Goal: Task Accomplishment & Management: Use online tool/utility

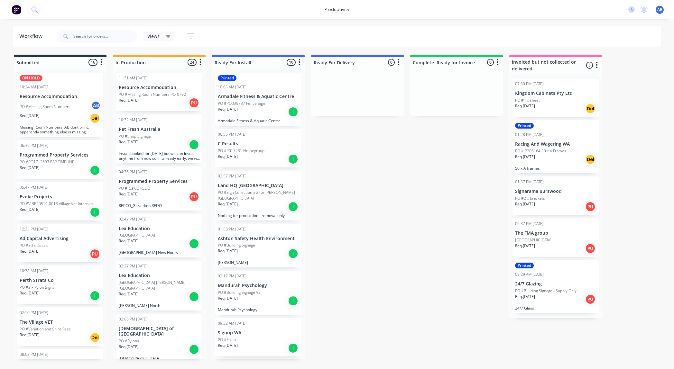
scroll to position [904, 0]
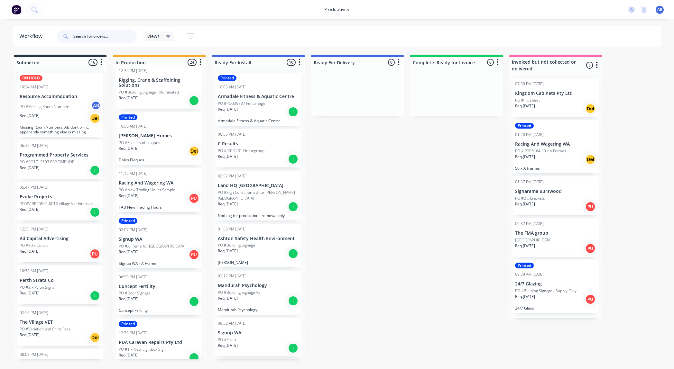
click at [111, 39] on input "text" at bounding box center [105, 36] width 64 height 13
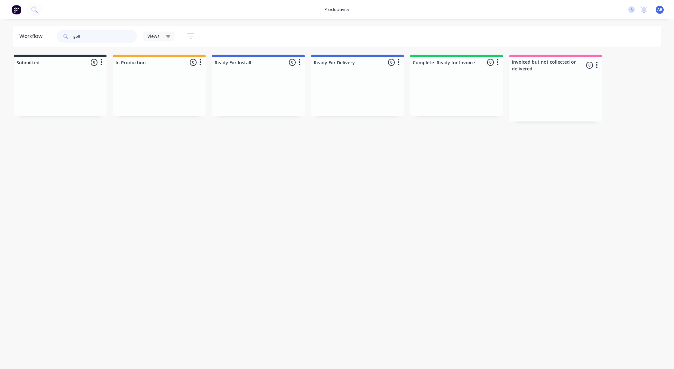
type input "golf"
click at [112, 38] on input "golf" at bounding box center [105, 36] width 64 height 13
drag, startPoint x: 112, startPoint y: 37, endPoint x: -27, endPoint y: 23, distance: 140.5
click at [0, 23] on html "productivity productivity Workflow Planner Delivery Scheduling Timesheets No ne…" at bounding box center [337, 165] width 674 height 331
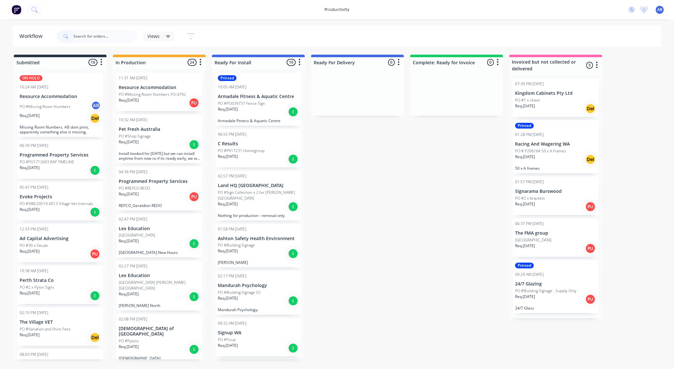
click at [165, 94] on p "PO #Missing Room Numbers PO-0792" at bounding box center [152, 95] width 67 height 6
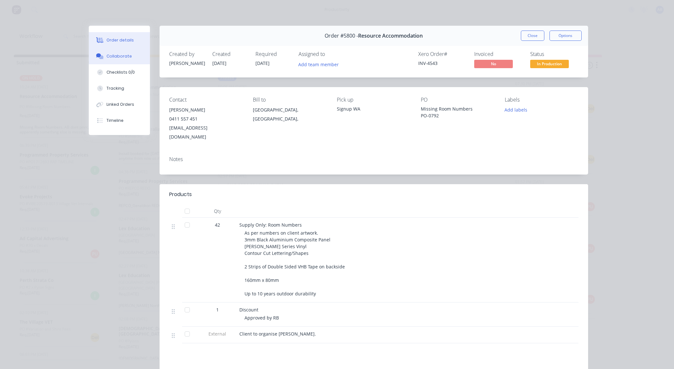
click at [110, 56] on div "Collaborate" at bounding box center [119, 56] width 25 height 6
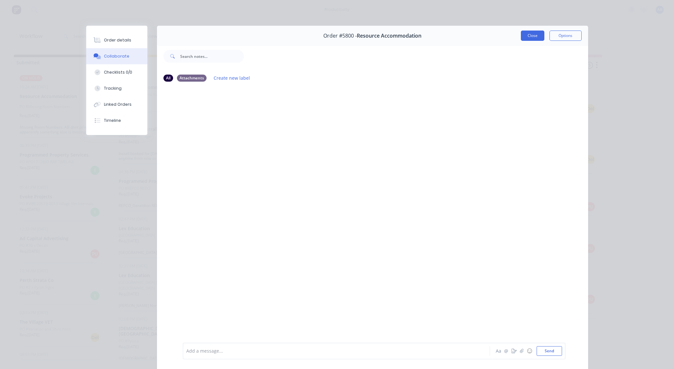
click at [529, 36] on button "Close" at bounding box center [532, 36] width 23 height 10
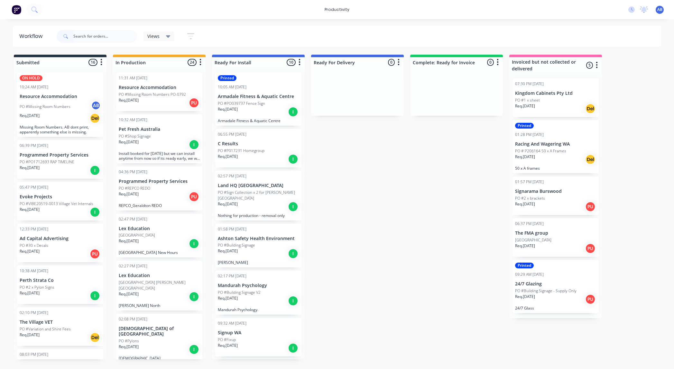
click at [163, 128] on p "Pet Fresh Australia" at bounding box center [159, 129] width 81 height 5
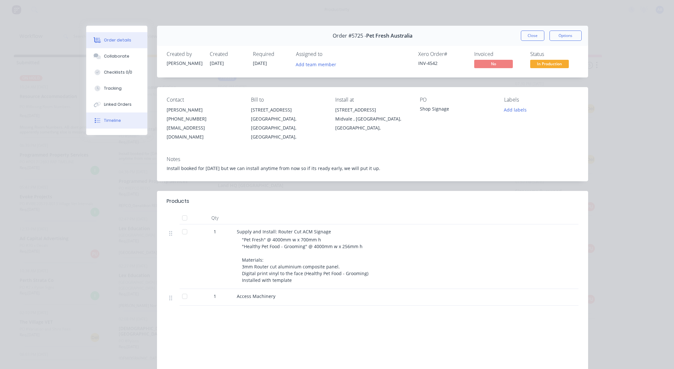
click at [114, 117] on button "Timeline" at bounding box center [116, 121] width 61 height 16
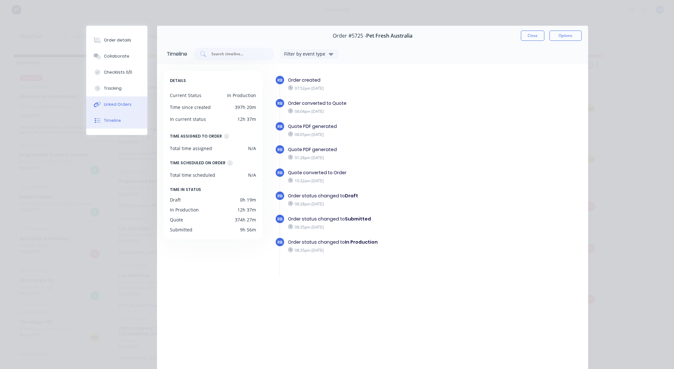
click at [118, 107] on div "Linked Orders" at bounding box center [118, 105] width 28 height 6
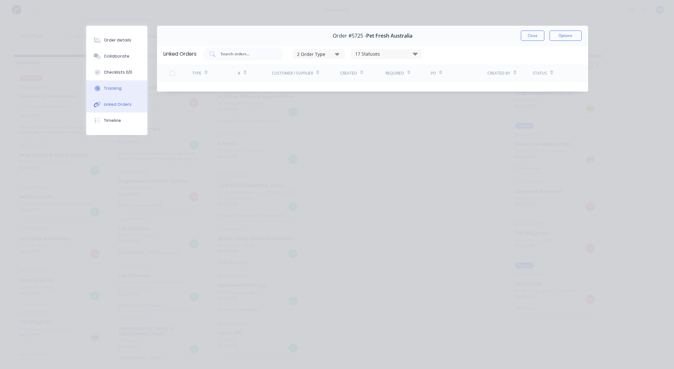
click at [118, 93] on button "Tracking" at bounding box center [116, 88] width 61 height 16
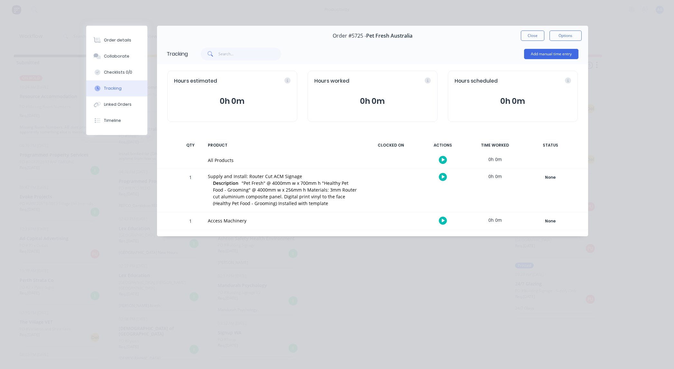
drag, startPoint x: 533, startPoint y: 36, endPoint x: 522, endPoint y: 36, distance: 10.6
click at [533, 36] on button "Close" at bounding box center [532, 36] width 23 height 10
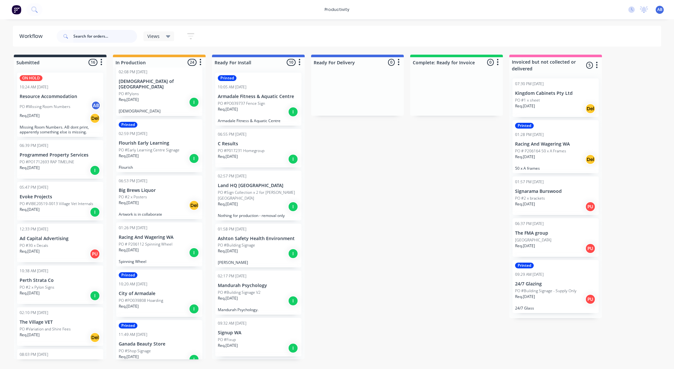
scroll to position [250, 0]
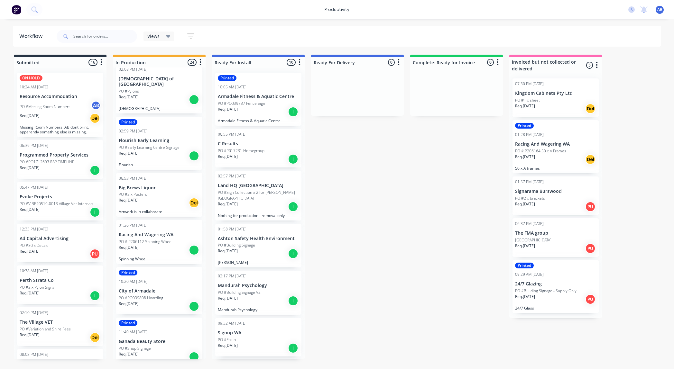
click at [172, 232] on p "Racing And Wagering WA" at bounding box center [159, 234] width 81 height 5
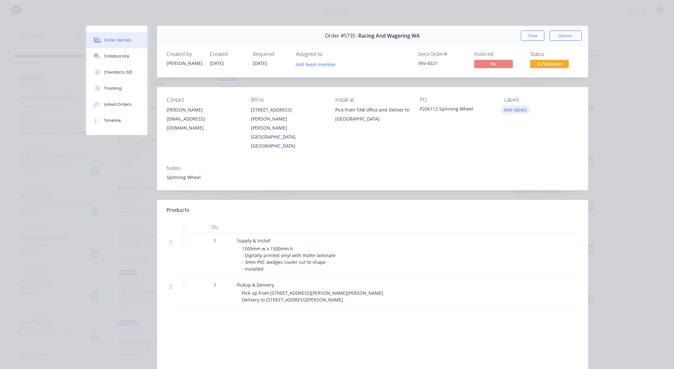
click at [513, 109] on button "Add labels" at bounding box center [516, 110] width 30 height 9
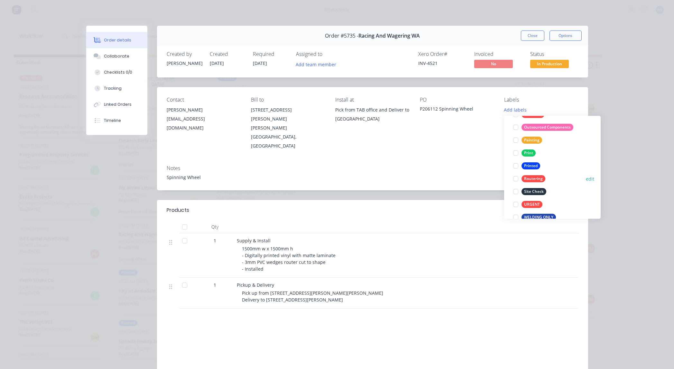
scroll to position [148, 0]
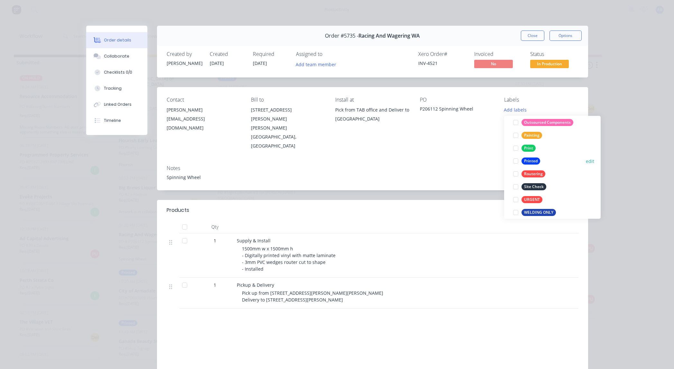
click at [529, 161] on div "Printed" at bounding box center [531, 161] width 19 height 7
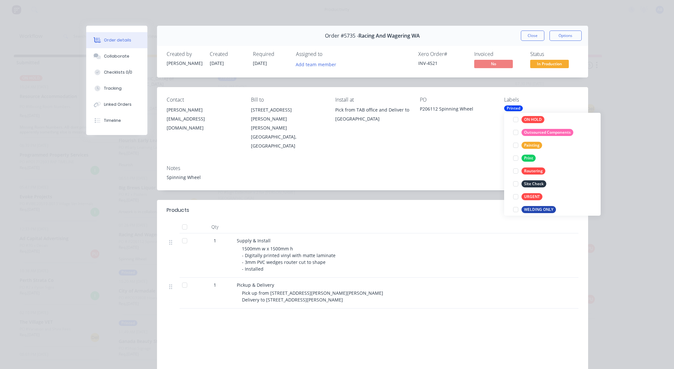
scroll to position [6, 0]
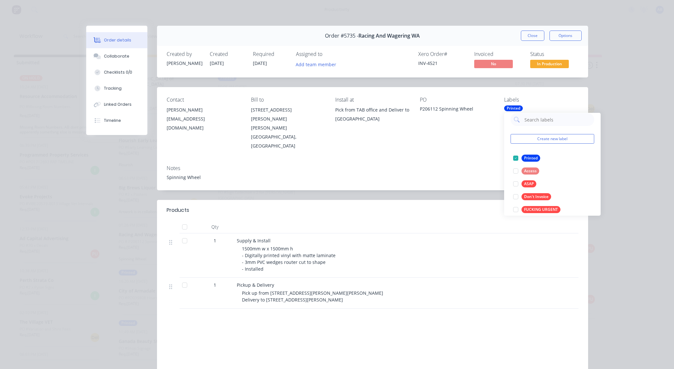
click at [622, 102] on div "Order details Collaborate Checklists 0/0 Tracking Linked Orders Timeline Order …" at bounding box center [337, 184] width 674 height 369
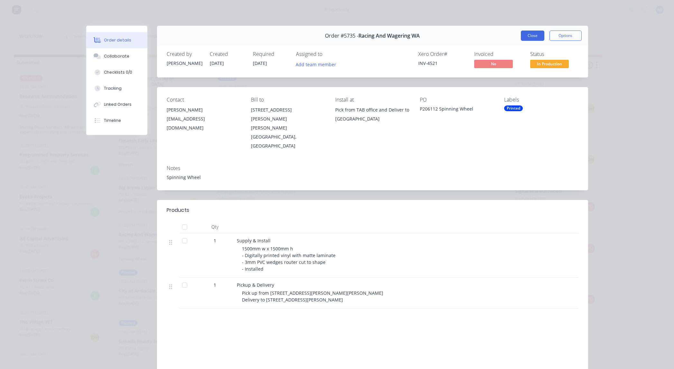
click at [537, 37] on button "Close" at bounding box center [532, 36] width 23 height 10
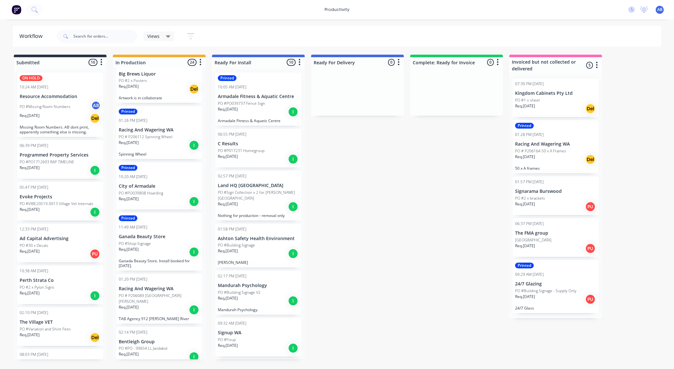
scroll to position [368, 0]
